Goal: Task Accomplishment & Management: Manage account settings

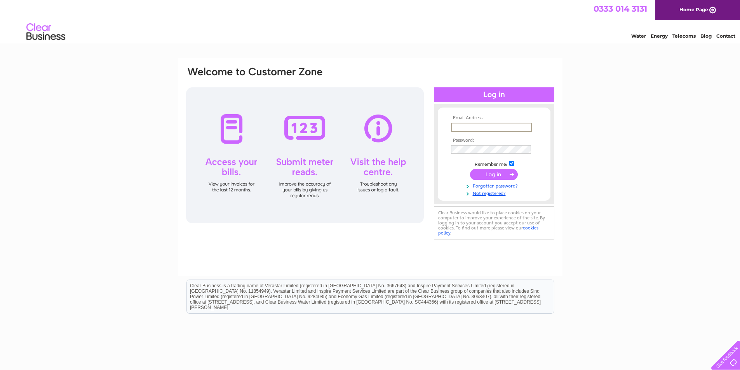
click at [495, 127] on input "text" at bounding box center [491, 127] width 81 height 9
type input "claire@smartmoveestateagents.co.uk"
click at [492, 175] on input "submit" at bounding box center [494, 174] width 48 height 11
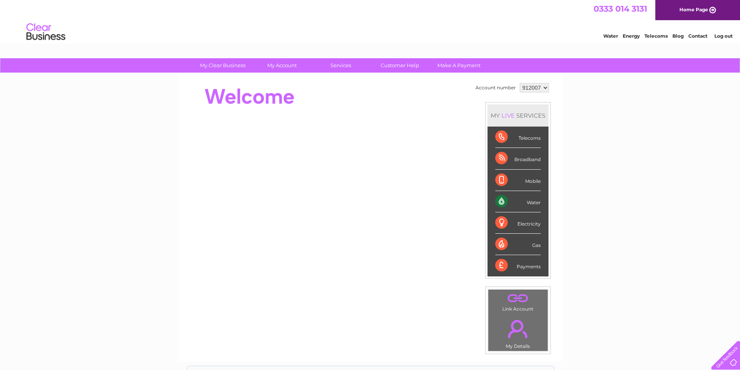
click at [504, 203] on div "Water" at bounding box center [517, 201] width 45 height 21
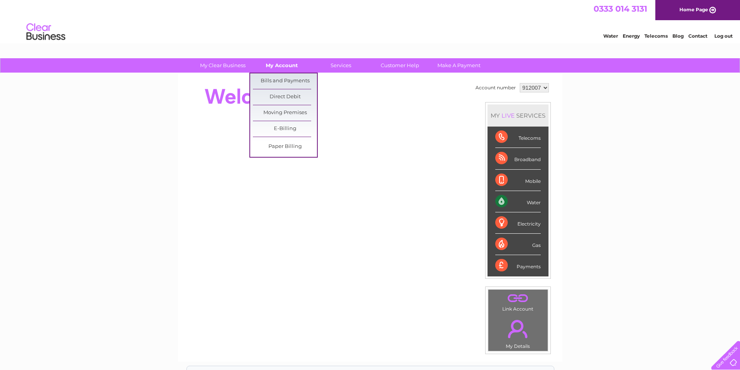
click at [284, 64] on link "My Account" at bounding box center [282, 65] width 64 height 14
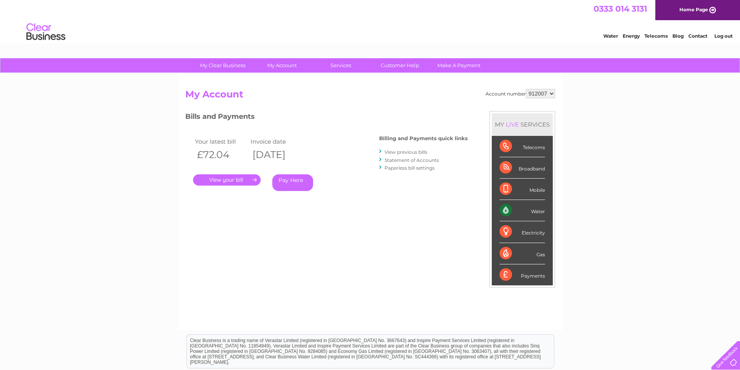
click at [247, 181] on link "." at bounding box center [227, 179] width 68 height 11
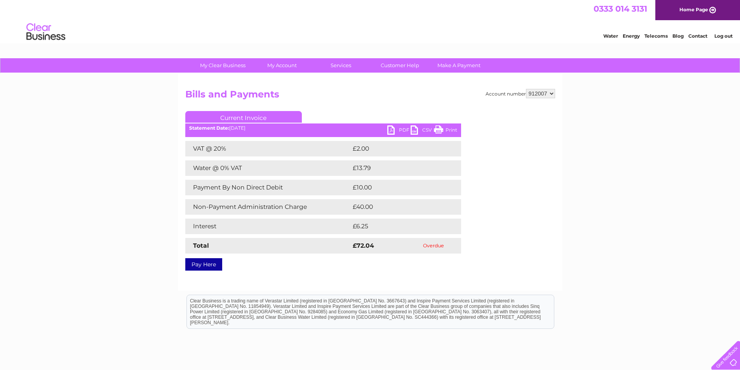
click at [392, 129] on link "PDF" at bounding box center [398, 130] width 23 height 11
click at [69, 202] on div "My Clear Business Login Details My Details My Preferences Link Account My Accou…" at bounding box center [370, 240] width 740 height 365
click at [723, 36] on link "Log out" at bounding box center [723, 36] width 18 height 6
